Goal: Use online tool/utility

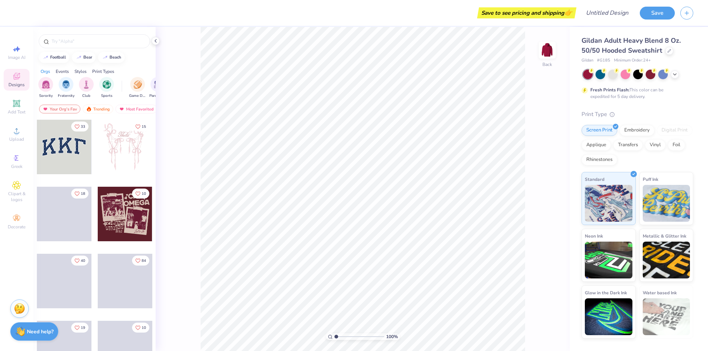
click at [75, 142] on div at bounding box center [64, 147] width 55 height 55
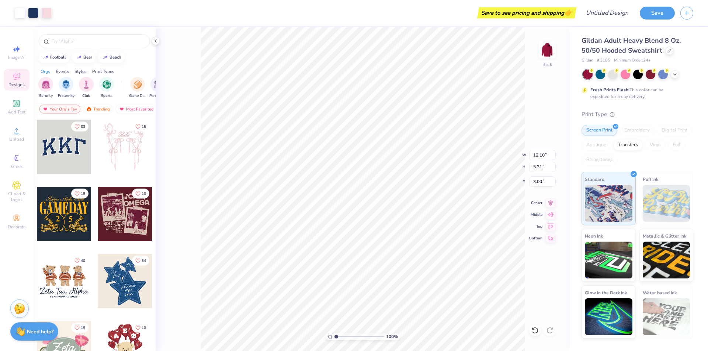
click at [110, 145] on div at bounding box center [125, 147] width 55 height 55
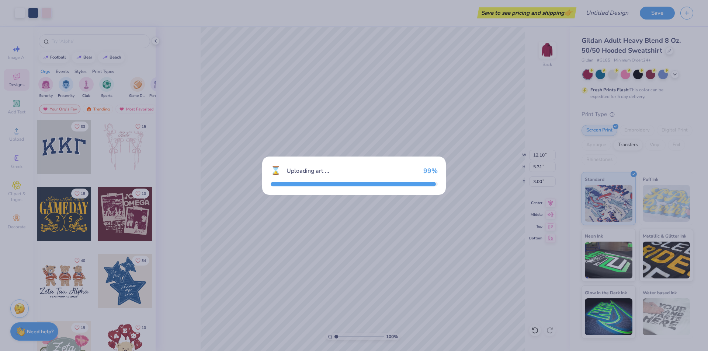
type input "10.16"
type input "10.96"
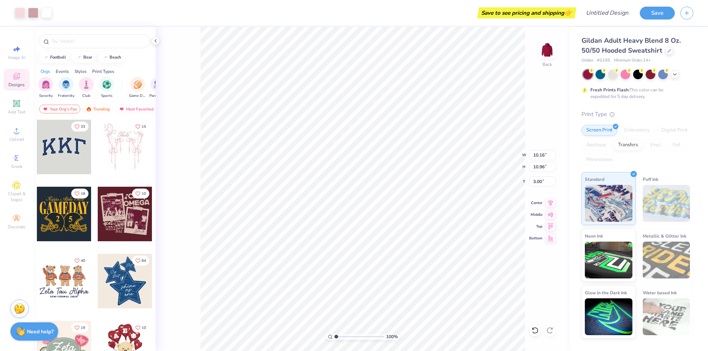
click at [140, 204] on div at bounding box center [125, 214] width 55 height 55
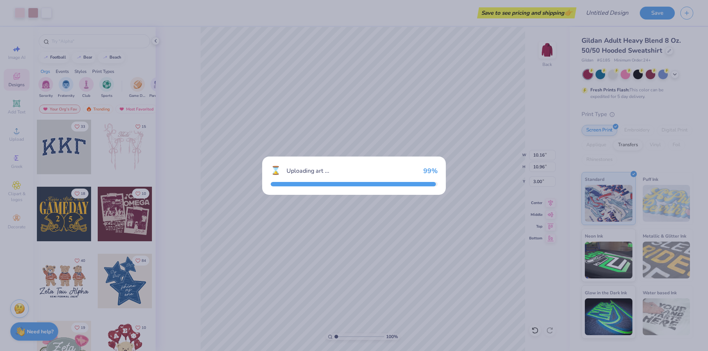
type input "12.20"
type input "10.51"
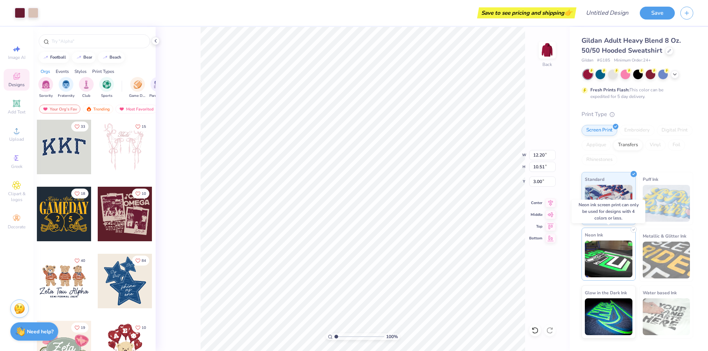
click at [609, 254] on img at bounding box center [608, 259] width 48 height 37
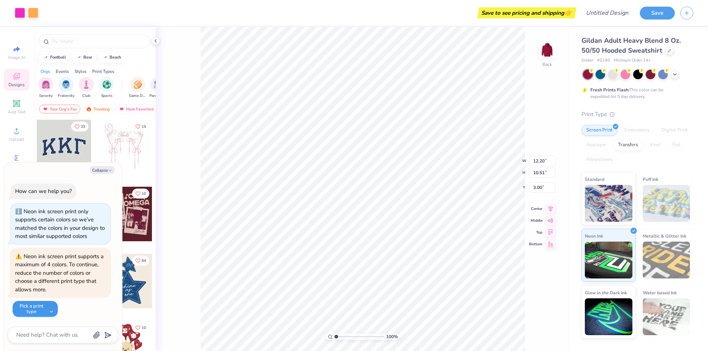
click at [44, 312] on button "Pick a print type" at bounding box center [35, 309] width 45 height 16
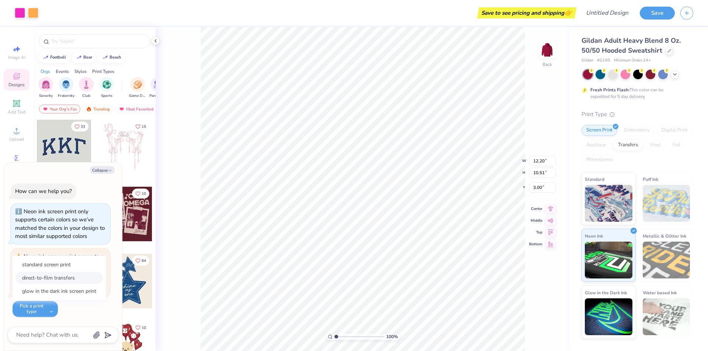
click at [62, 280] on button "direct-to-film transfers" at bounding box center [58, 278] width 87 height 12
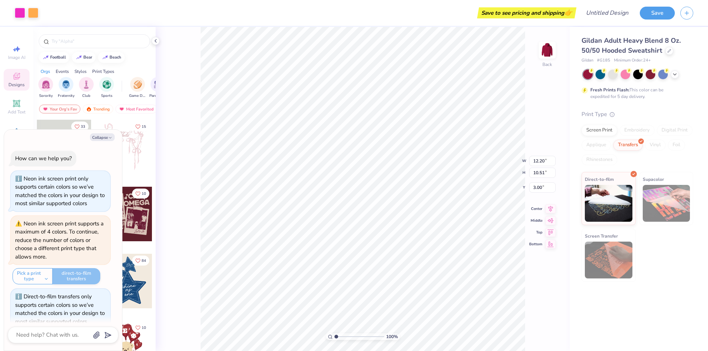
scroll to position [12, 0]
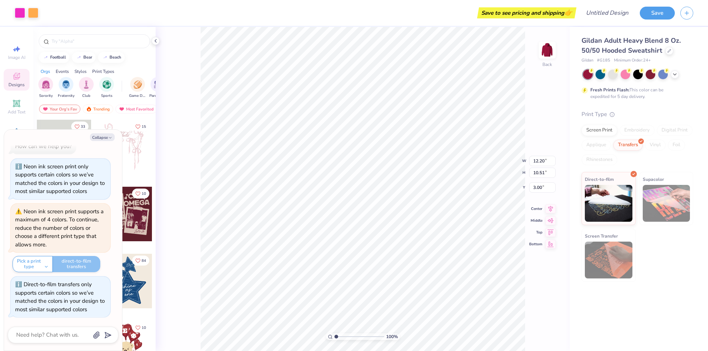
click at [567, 292] on div "100 % Back W 12.20 12.20 " H 10.51 10.51 " Y 3.00 3.00 " Center Middle Top Bott…" at bounding box center [363, 189] width 414 height 324
click at [196, 185] on div "100 % Back W 12.20 12.20 " H 10.51 10.51 " Y 3.00 3.00 " Center Middle Top Bott…" at bounding box center [363, 189] width 414 height 324
click at [512, 14] on div "Save to see pricing and shipping 👉" at bounding box center [526, 12] width 95 height 11
click at [642, 14] on button "Save" at bounding box center [656, 12] width 35 height 13
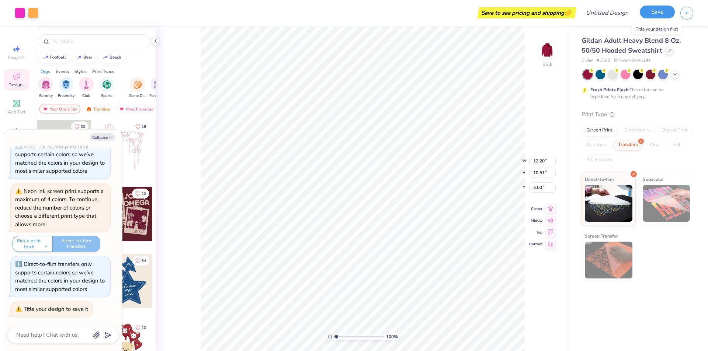
click at [656, 15] on button "Save" at bounding box center [656, 12] width 35 height 13
type textarea "x"
